Goal: Find specific page/section: Find specific page/section

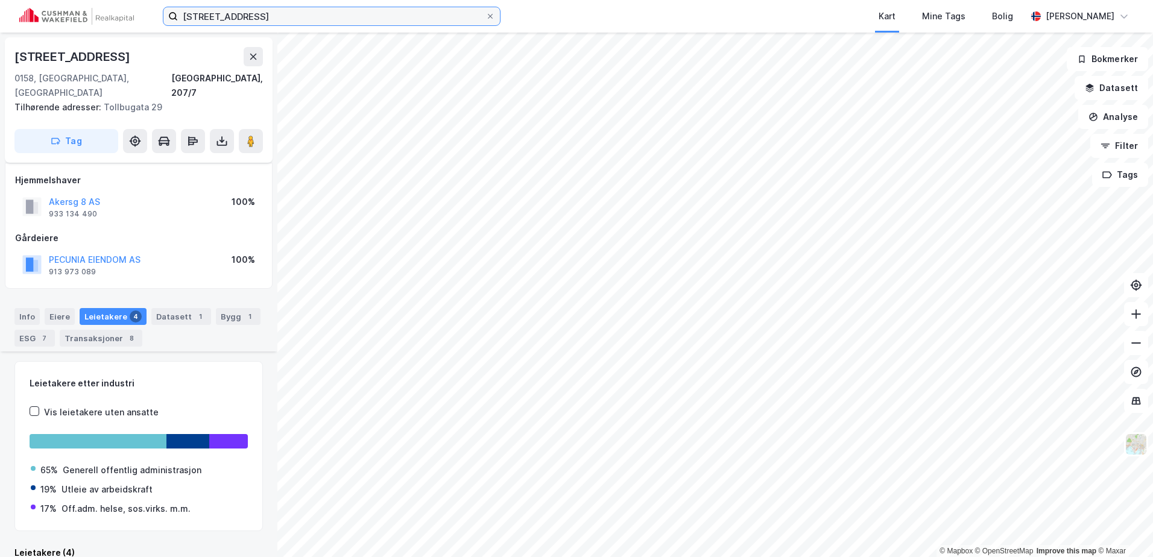
scroll to position [249, 0]
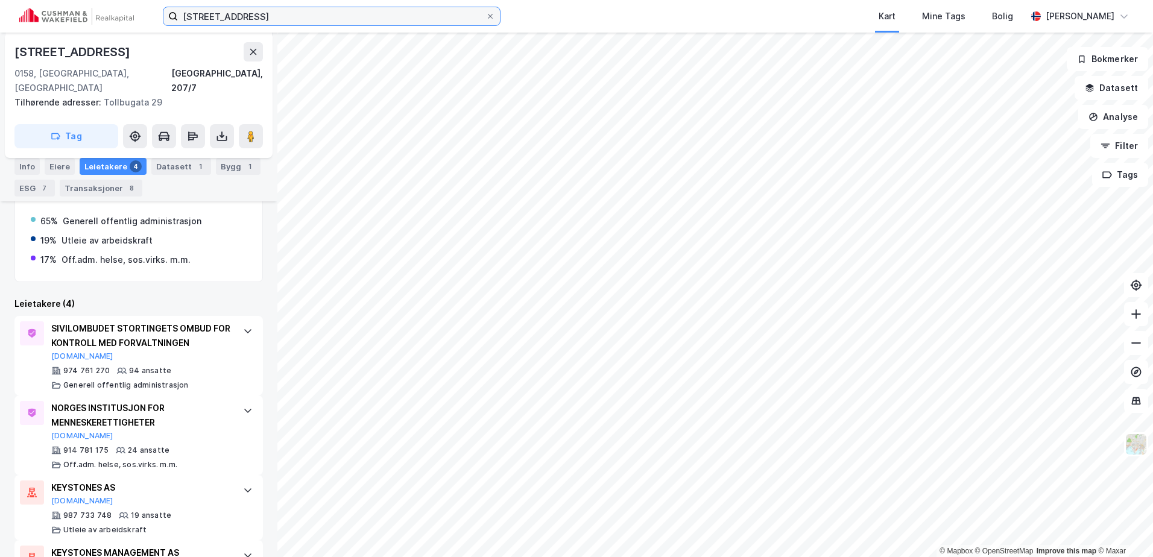
drag, startPoint x: 182, startPoint y: 19, endPoint x: 51, endPoint y: 7, distance: 131.4
click at [54, 8] on div "[STREET_ADDRESS] Kart Mine Tags Bolig [PERSON_NAME]" at bounding box center [576, 16] width 1153 height 33
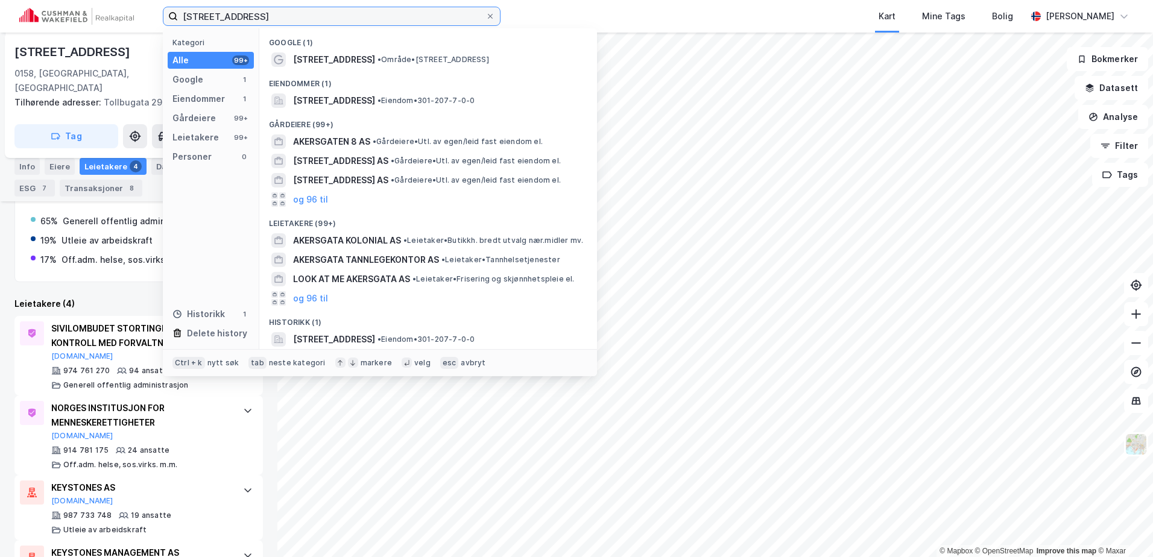
type input "[STREET_ADDRESS]"
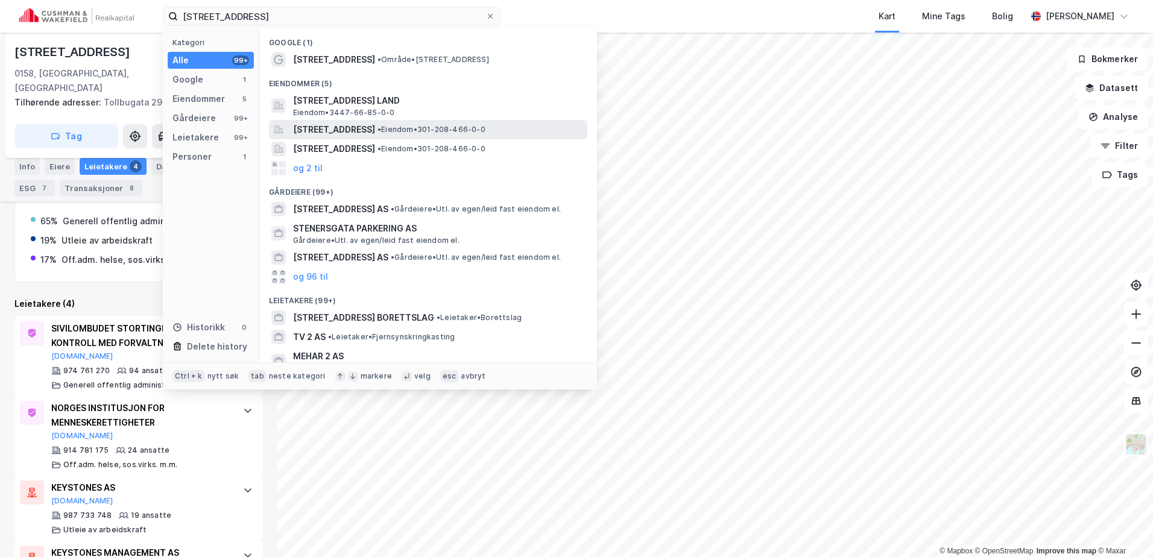
click at [366, 132] on span "[STREET_ADDRESS]" at bounding box center [334, 129] width 82 height 14
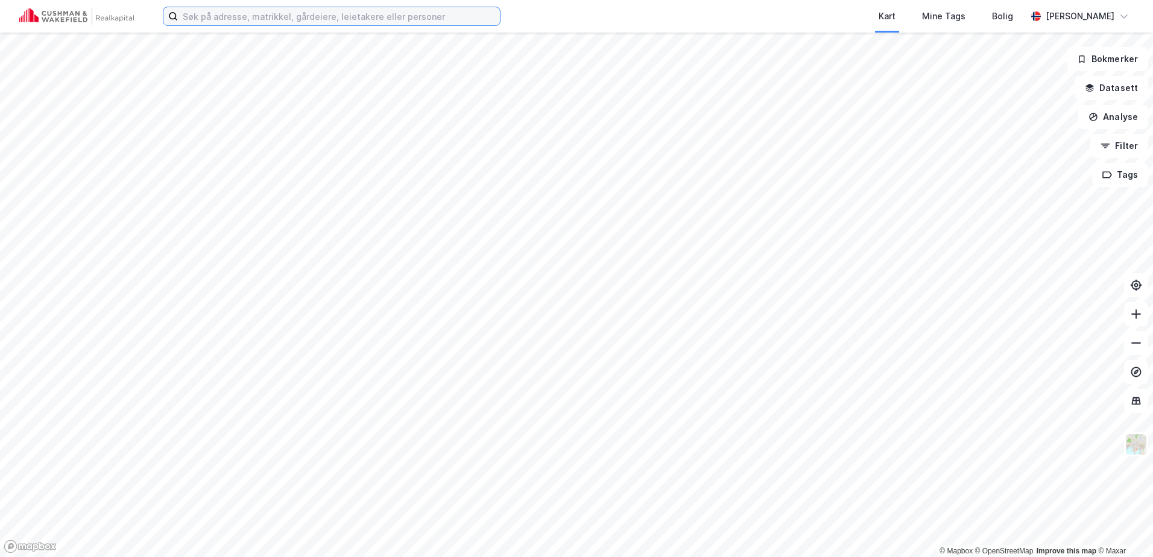
click at [241, 16] on input at bounding box center [339, 16] width 322 height 18
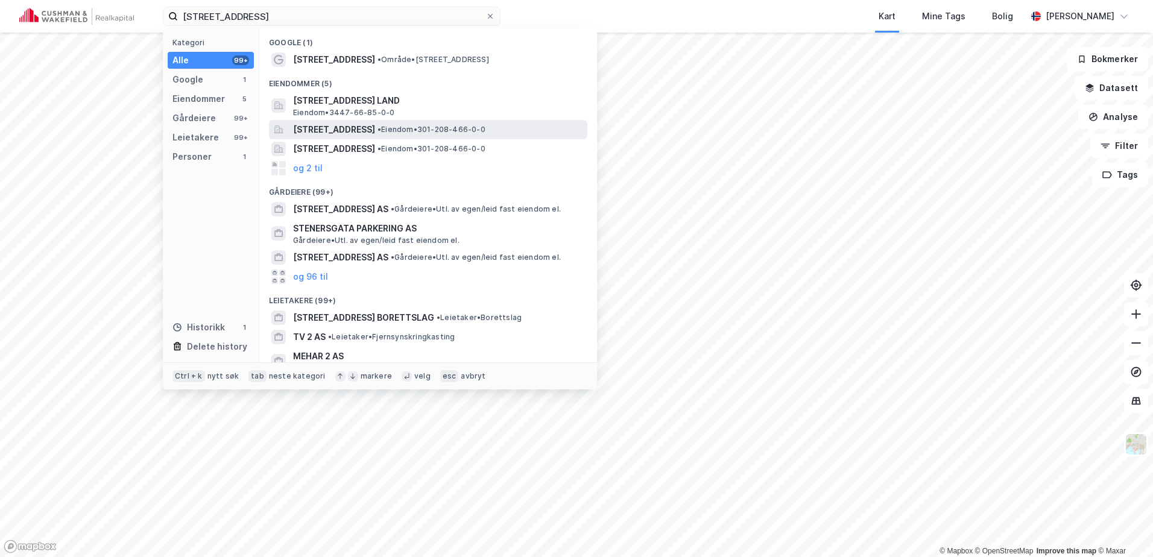
click at [358, 133] on span "[STREET_ADDRESS]" at bounding box center [334, 129] width 82 height 14
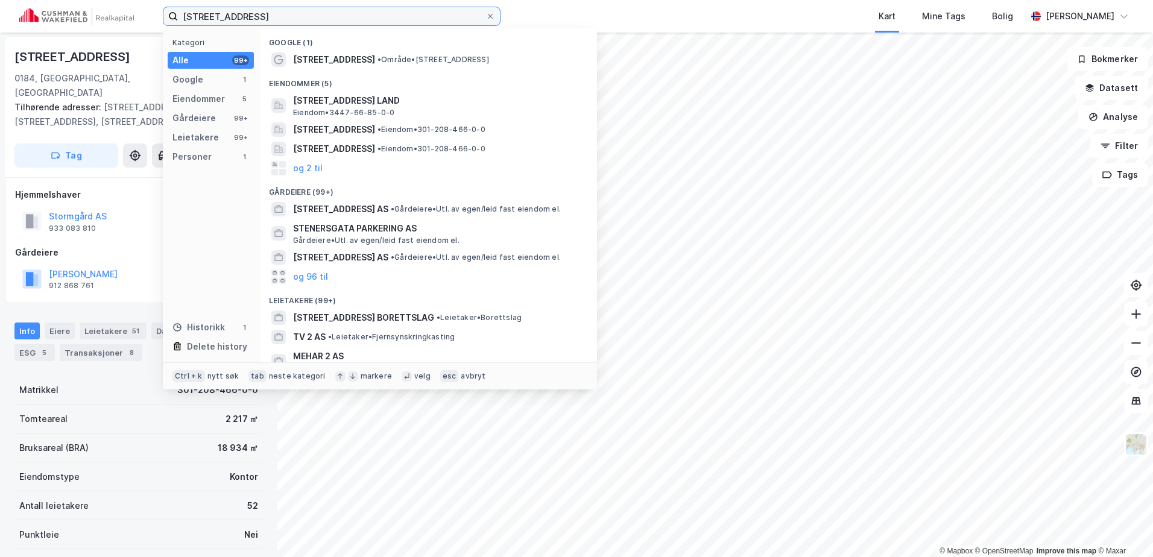
drag, startPoint x: 268, startPoint y: 19, endPoint x: 73, endPoint y: 11, distance: 195.6
click at [77, 13] on div "stenersgata 2 Kategori Alle 99+ Google 1 Eiendommer 5 Gårdeiere 99+ Leietakere …" at bounding box center [576, 16] width 1153 height 33
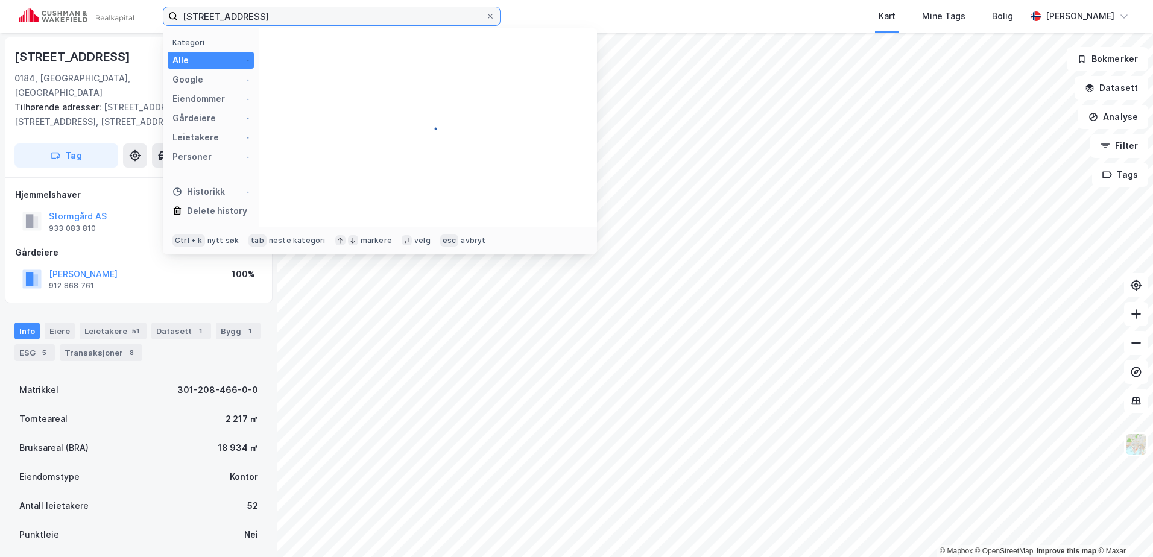
type input "snarøyveien 36"
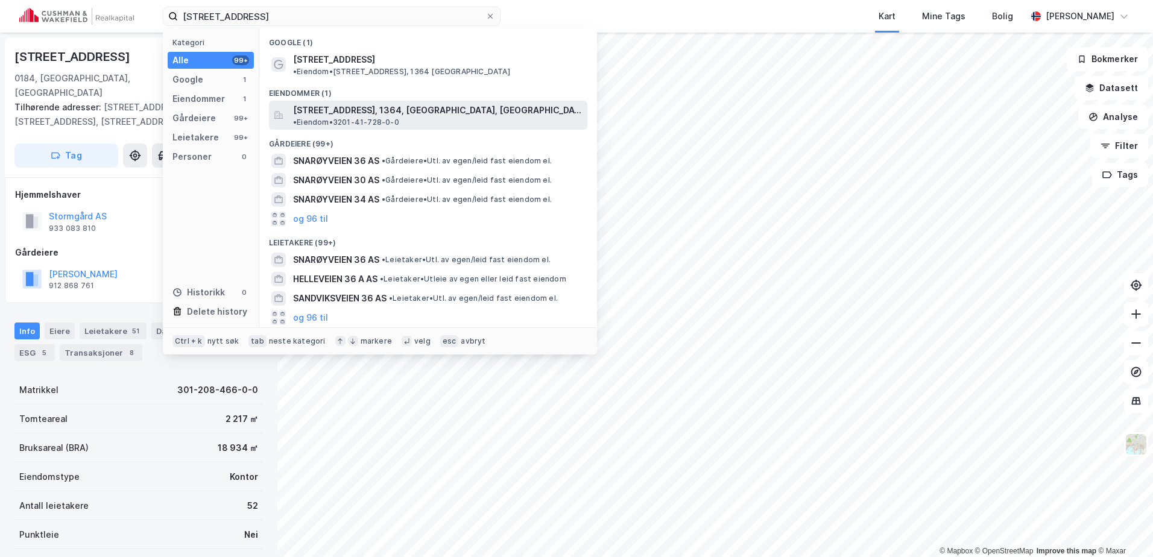
click at [410, 103] on span "Snarøyveien 36, 1364, FORNEBU, BÆRUM" at bounding box center [438, 110] width 290 height 14
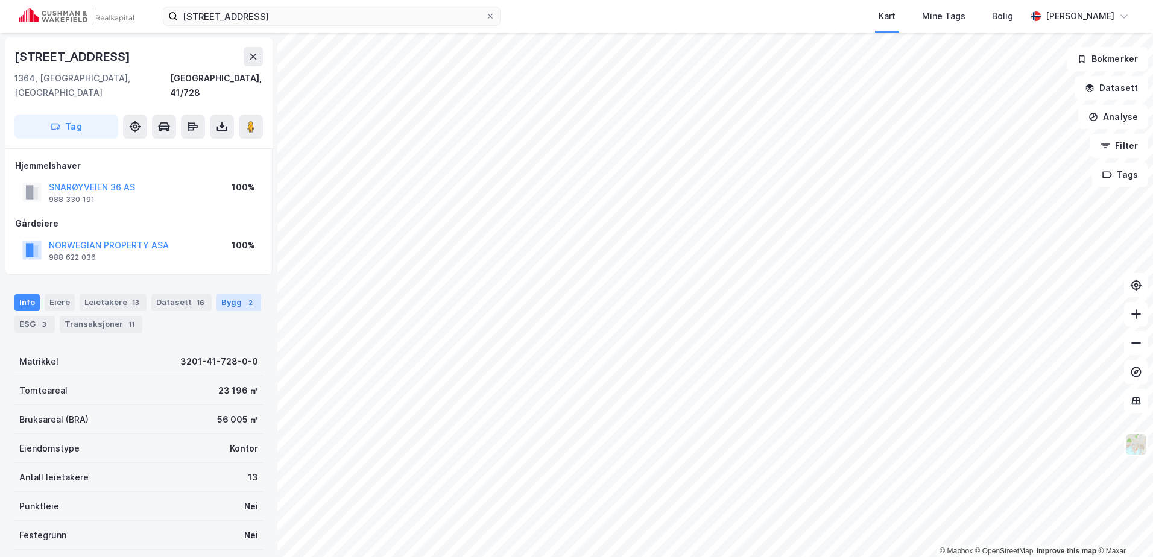
click at [221, 294] on div "Bygg 2" at bounding box center [239, 302] width 45 height 17
